Goal: Transaction & Acquisition: Purchase product/service

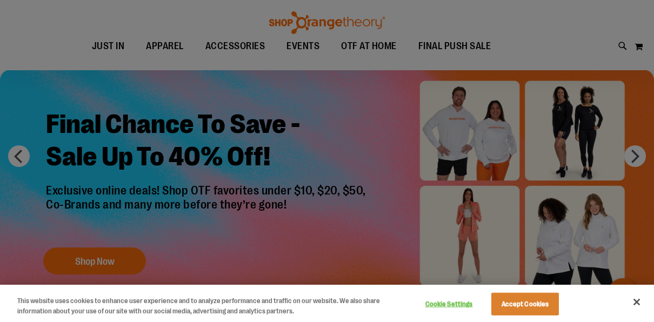
scroll to position [108, 0]
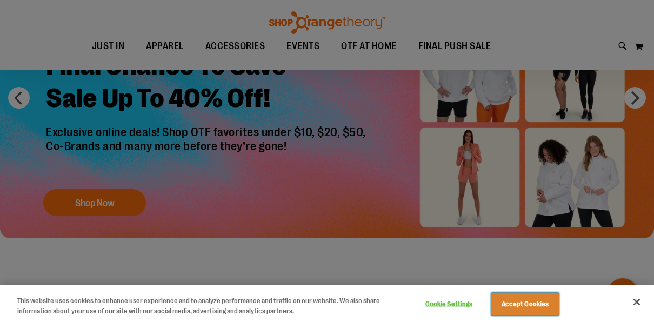
click at [519, 303] on button "Accept Cookies" at bounding box center [525, 304] width 68 height 23
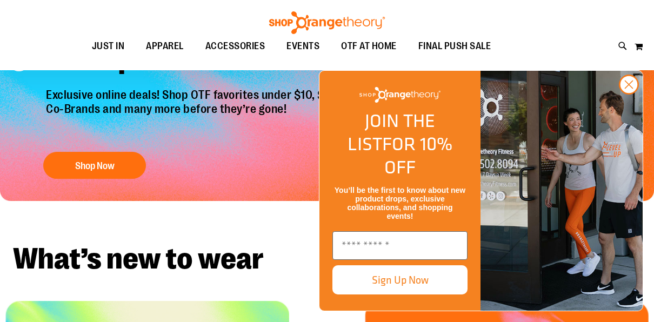
scroll to position [162, 0]
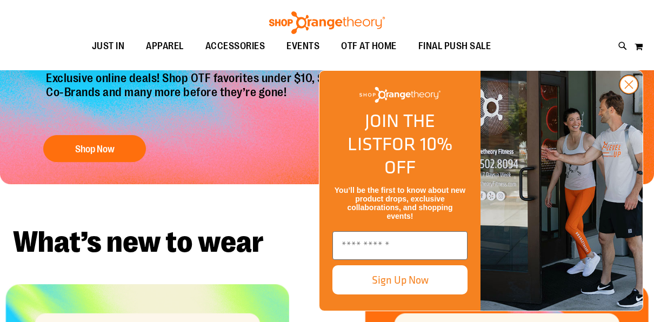
click at [621, 93] on circle "Close dialog" at bounding box center [629, 85] width 18 height 18
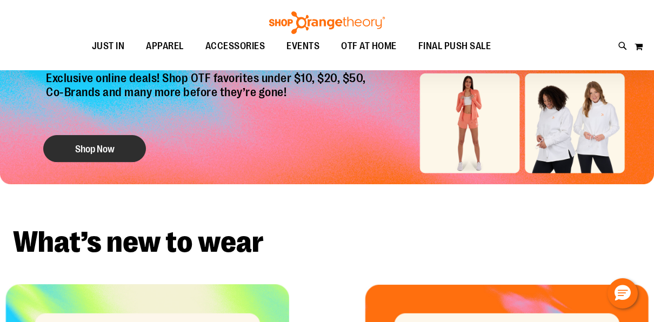
click at [108, 149] on button "Shop Now" at bounding box center [94, 148] width 103 height 27
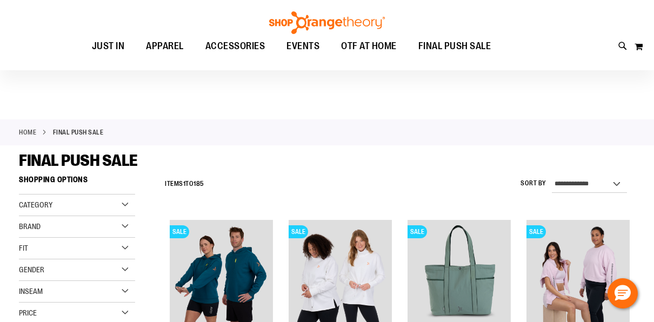
scroll to position [108, 0]
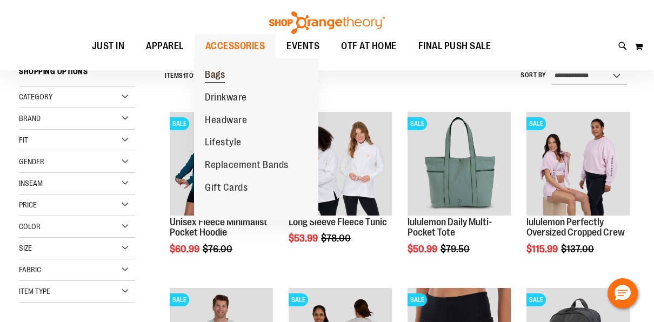
click at [214, 77] on span "Bags" at bounding box center [215, 76] width 20 height 14
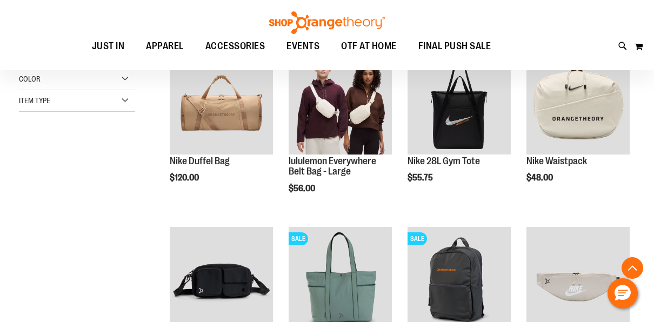
scroll to position [270, 0]
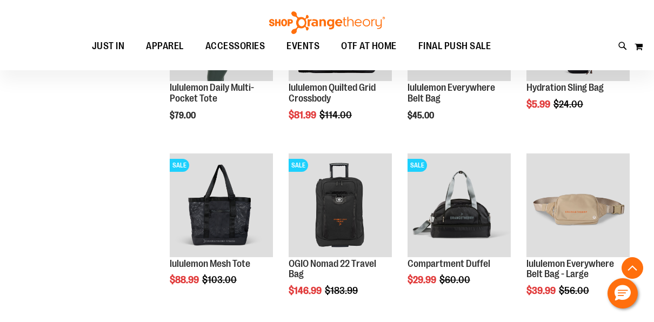
scroll to position [702, 0]
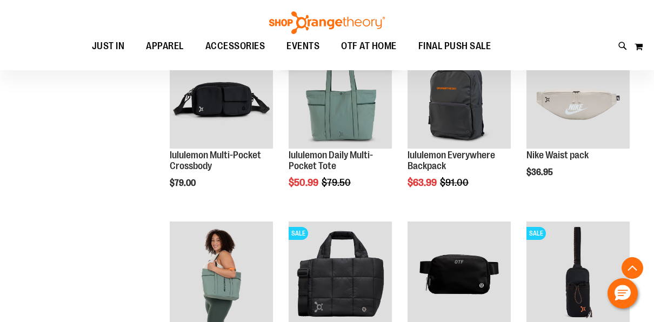
scroll to position [216, 0]
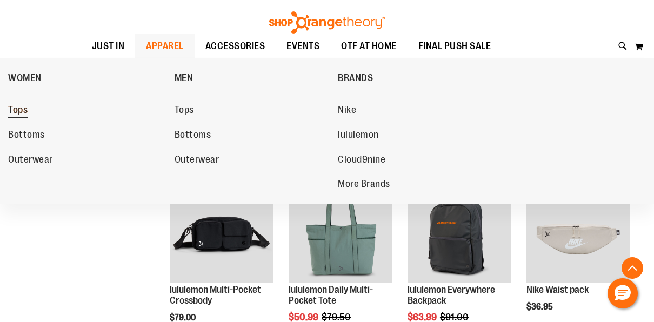
click at [26, 106] on span "Tops" at bounding box center [17, 111] width 19 height 14
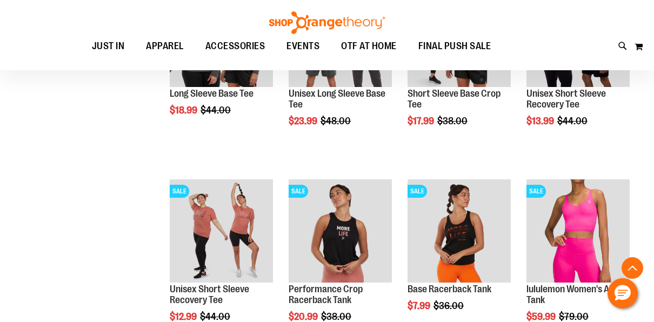
scroll to position [312, 0]
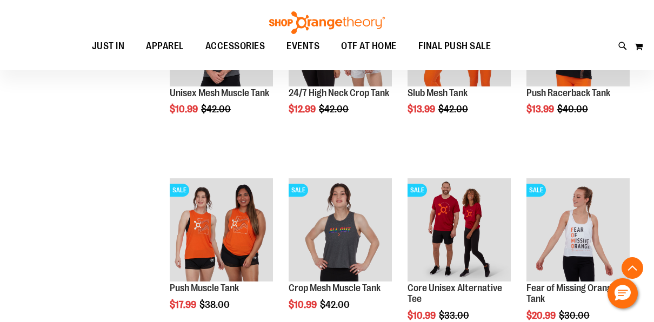
scroll to position [907, 0]
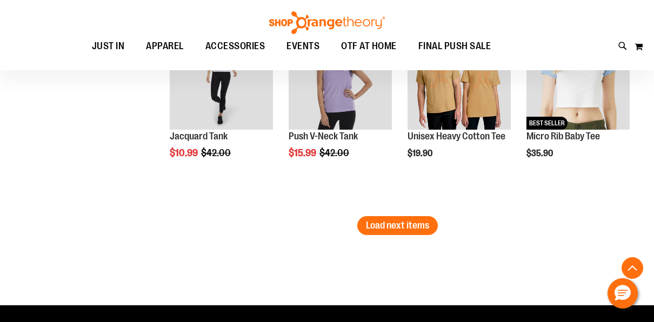
scroll to position [1663, 0]
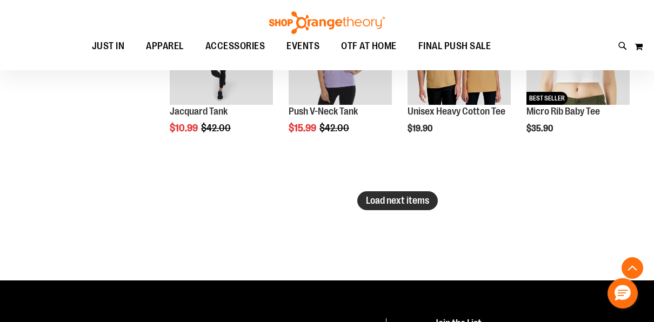
click at [396, 201] on span "Load next items" at bounding box center [397, 200] width 63 height 11
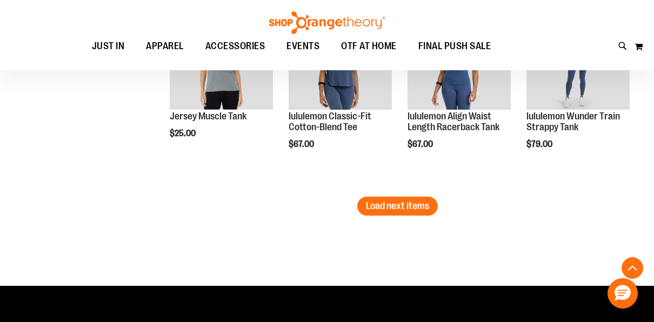
scroll to position [2257, 0]
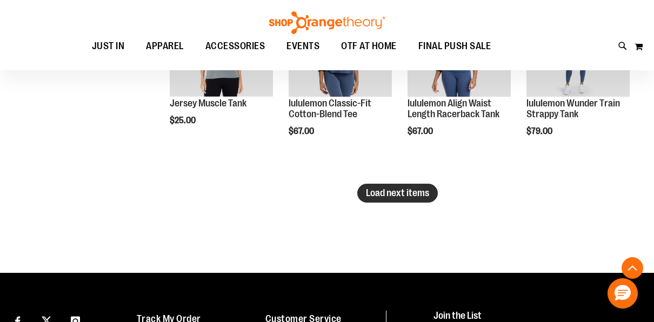
click at [414, 198] on button "Load next items" at bounding box center [397, 193] width 80 height 19
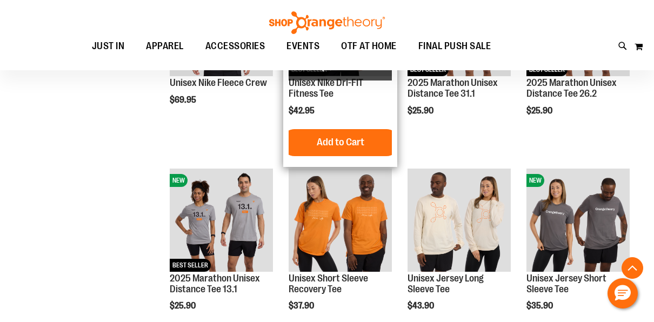
scroll to position [2689, 0]
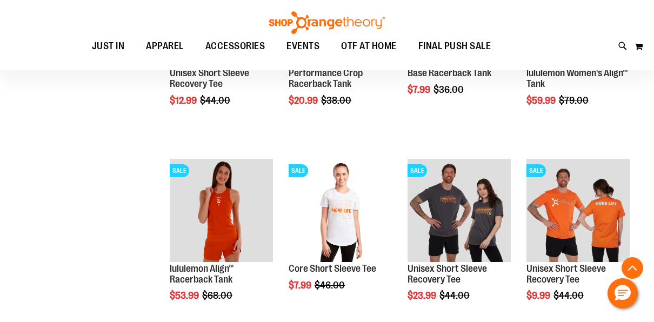
scroll to position [366, 0]
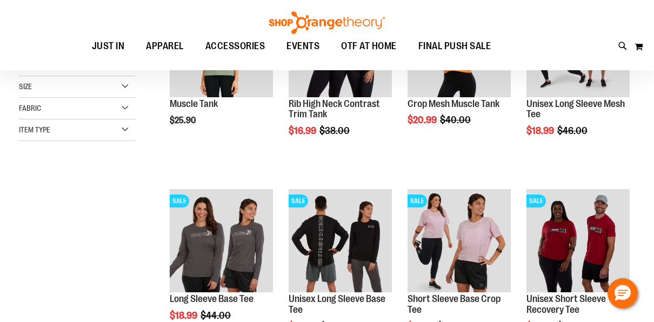
scroll to position [269, 0]
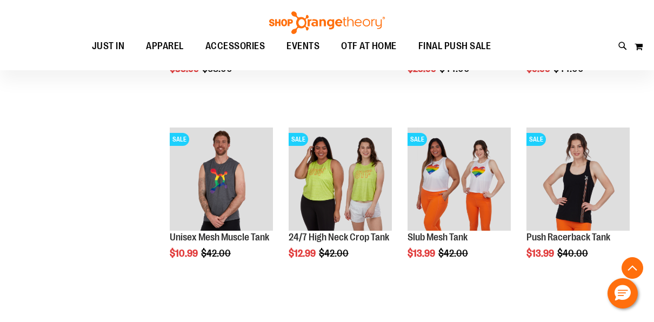
scroll to position [917, 0]
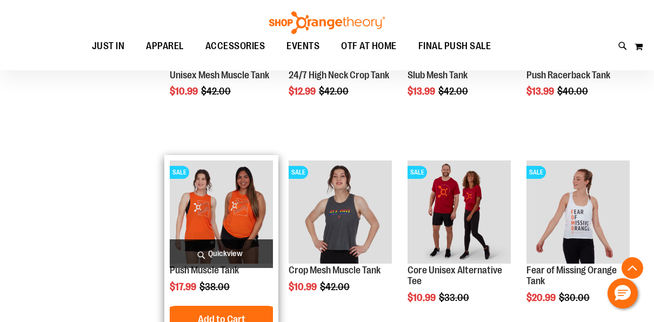
click at [252, 205] on img "product" at bounding box center [221, 211] width 103 height 103
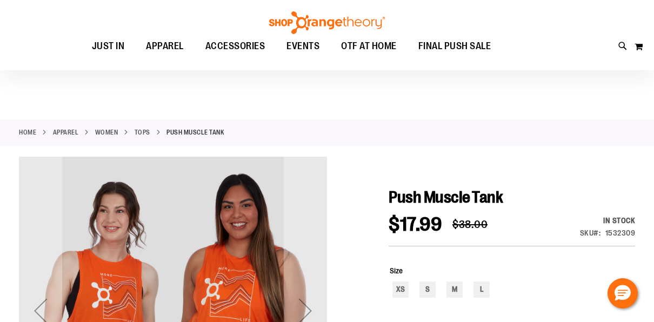
scroll to position [162, 0]
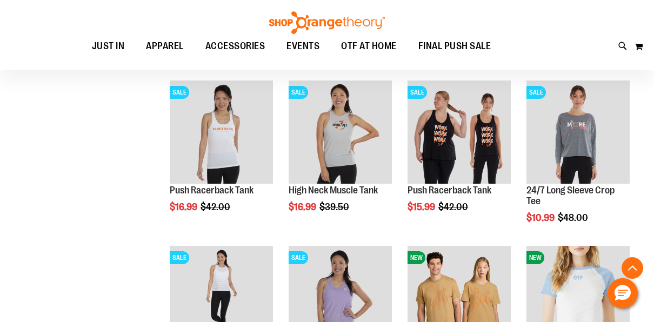
scroll to position [324, 0]
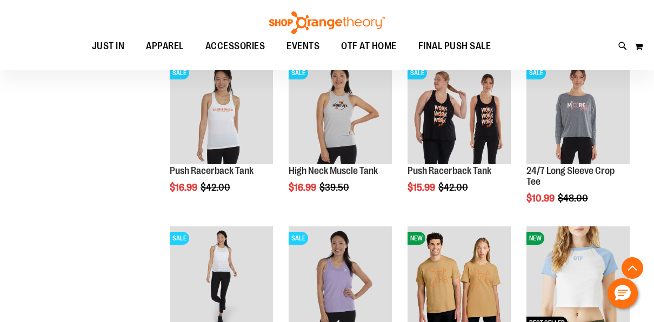
scroll to position [216, 0]
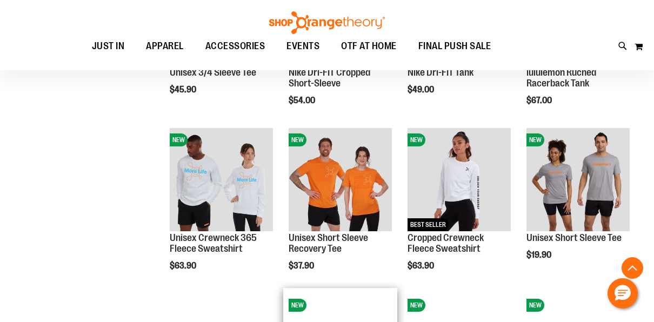
scroll to position [756, 0]
